Goal: Transaction & Acquisition: Purchase product/service

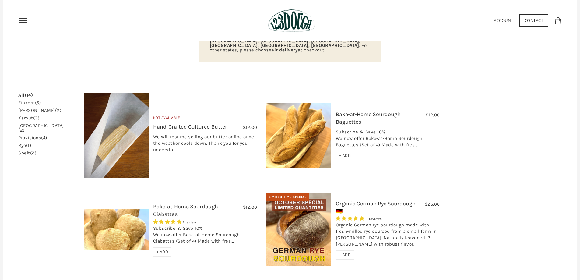
scroll to position [68, 0]
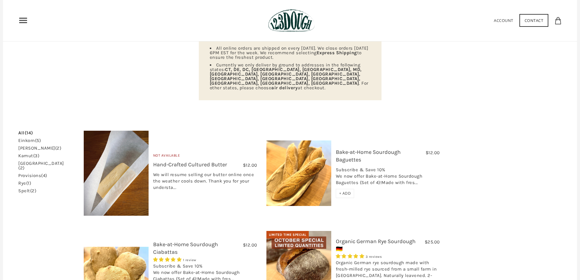
click at [33, 173] on link "provisions (4)" at bounding box center [32, 175] width 29 height 5
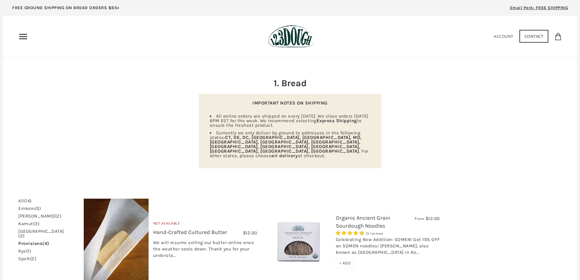
click at [23, 206] on link "einkorn (5)" at bounding box center [29, 208] width 23 height 5
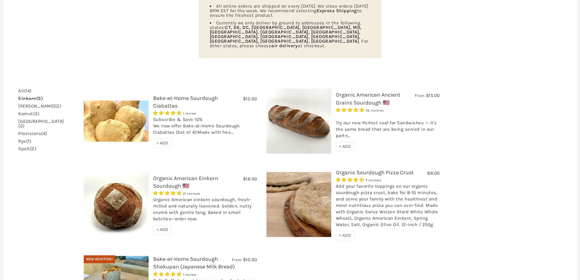
scroll to position [152, 0]
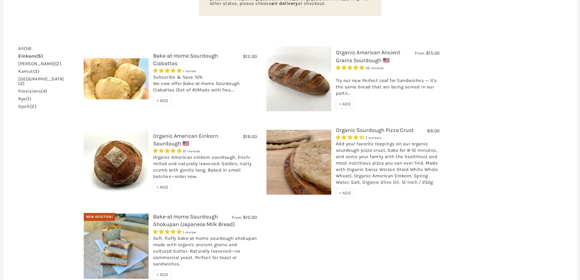
click at [341, 49] on link "Organic American Ancient Grains Sourdough 🇺🇸" at bounding box center [368, 56] width 65 height 14
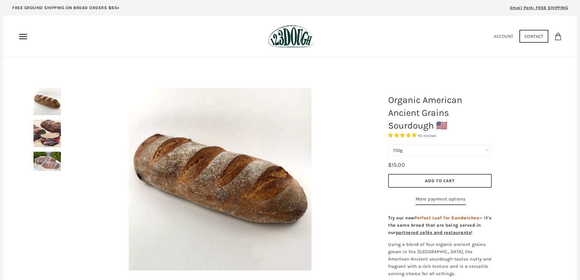
click at [433, 179] on span "Add to Cart" at bounding box center [440, 180] width 30 height 5
click at [544, 8] on span "Email Perk: FREE SHIPPING" at bounding box center [539, 7] width 58 height 5
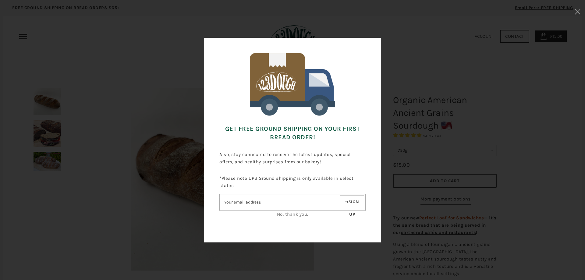
click at [257, 201] on input"] "Email address" at bounding box center [278, 202] width 119 height 11
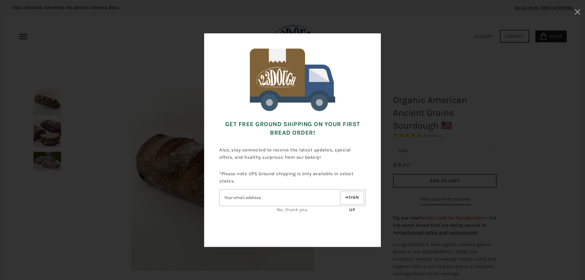
type input"] "kevintnini@gmail.com"
click at [356, 193] on button "Sign up" at bounding box center [352, 198] width 24 height 14
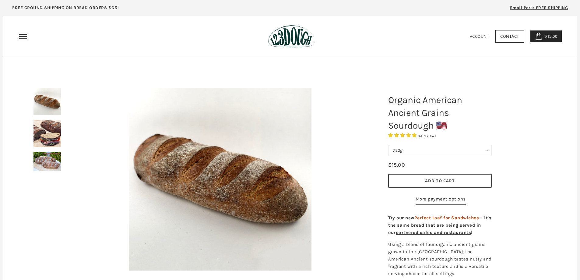
click at [429, 178] on span "Add to Cart" at bounding box center [440, 180] width 30 height 5
